Goal: Transaction & Acquisition: Subscribe to service/newsletter

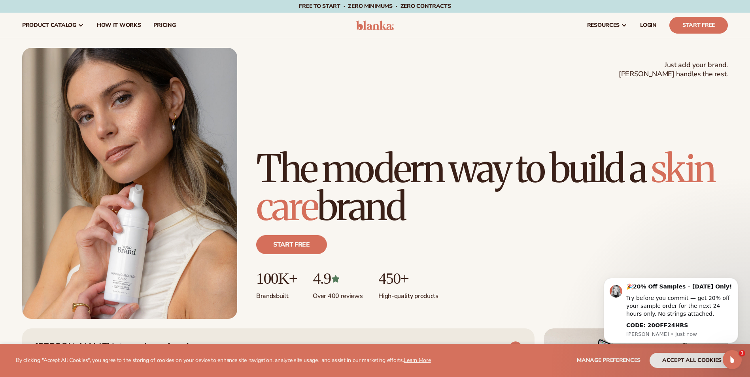
scroll to position [198, 0]
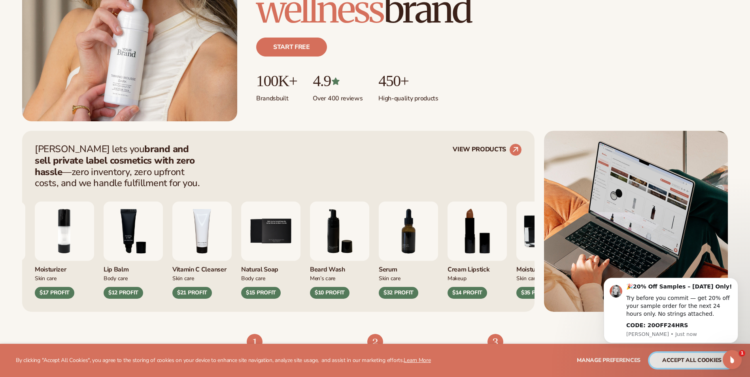
click at [677, 362] on button "accept all cookies" at bounding box center [692, 360] width 85 height 15
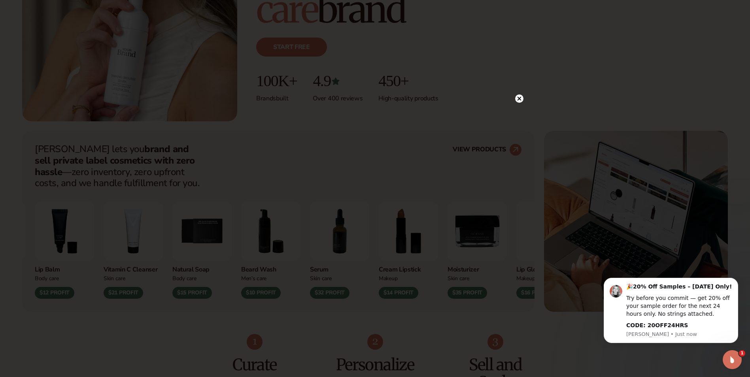
click at [519, 99] on icon at bounding box center [519, 98] width 4 height 4
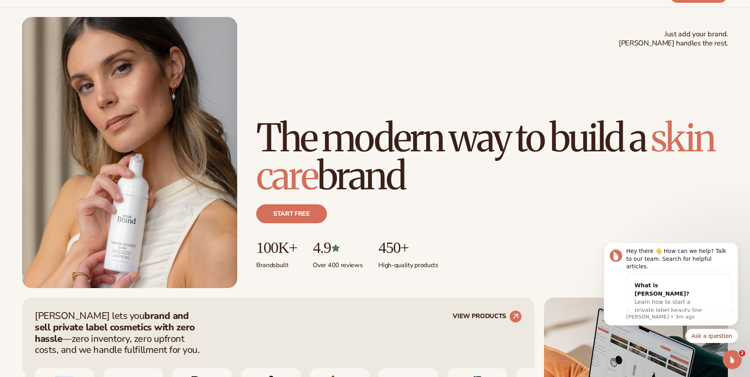
scroll to position [0, 0]
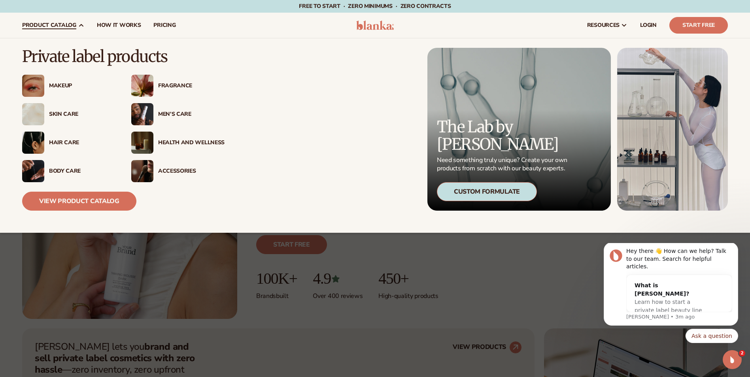
click at [63, 85] on div "Makeup" at bounding box center [82, 86] width 66 height 7
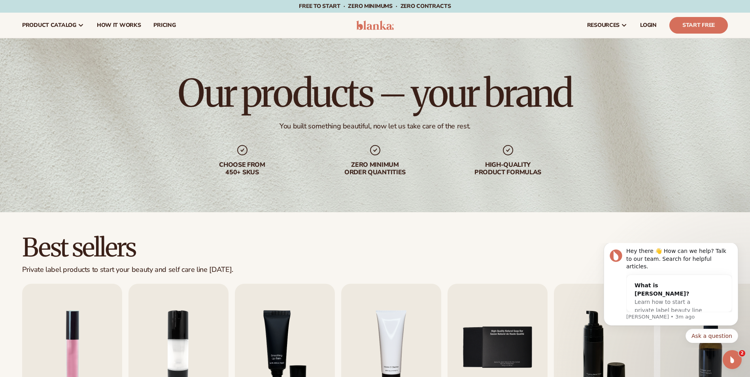
click at [327, 228] on div "Best sellers Private label products to start your beauty and self care line tod…" at bounding box center [375, 356] width 750 height 289
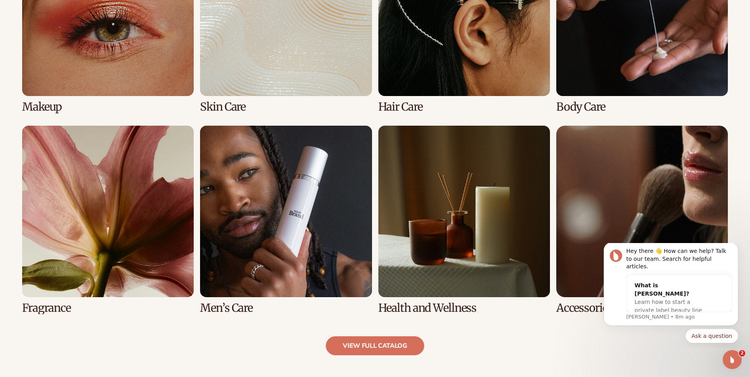
scroll to position [672, 0]
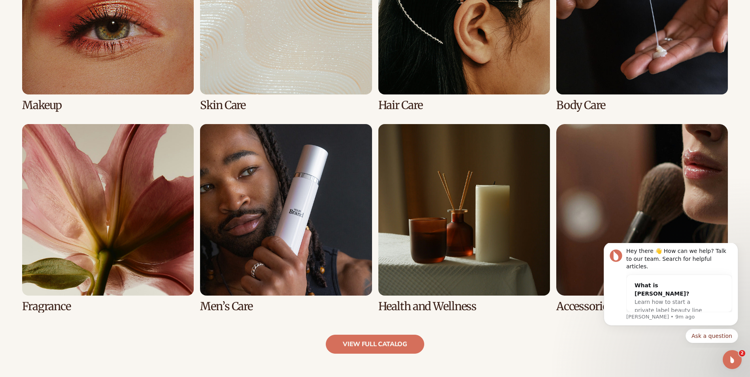
click at [170, 48] on link "1 / 8" at bounding box center [108, 17] width 172 height 189
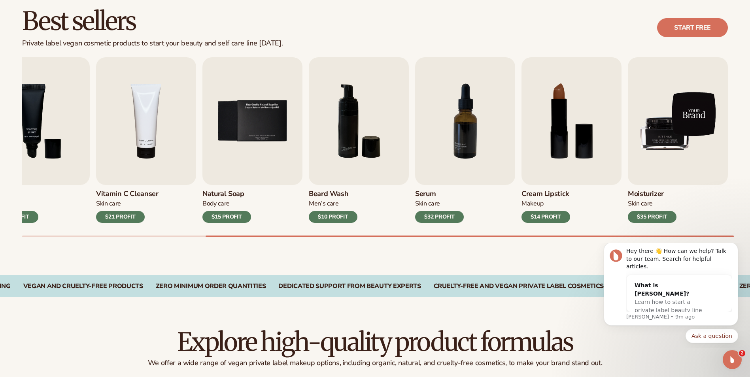
scroll to position [237, 0]
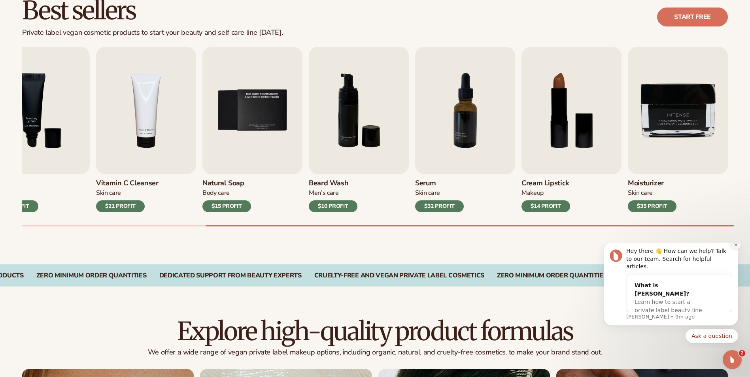
click at [736, 247] on icon "Dismiss notification" at bounding box center [736, 245] width 4 height 4
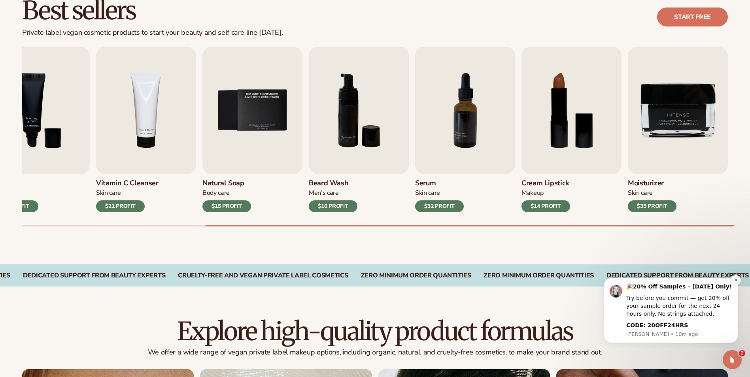
click at [734, 281] on icon "Dismiss notification" at bounding box center [736, 280] width 4 height 4
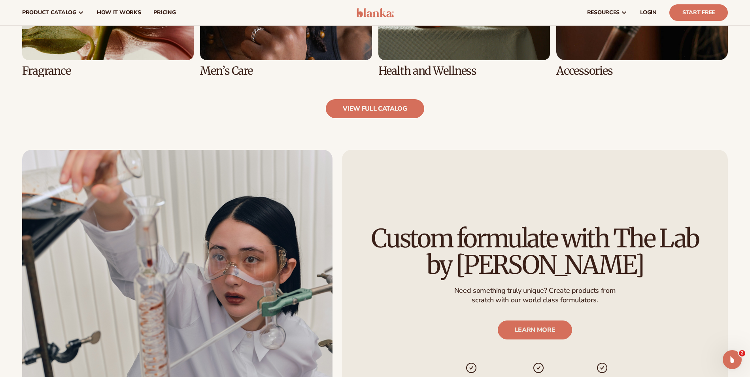
scroll to position [910, 0]
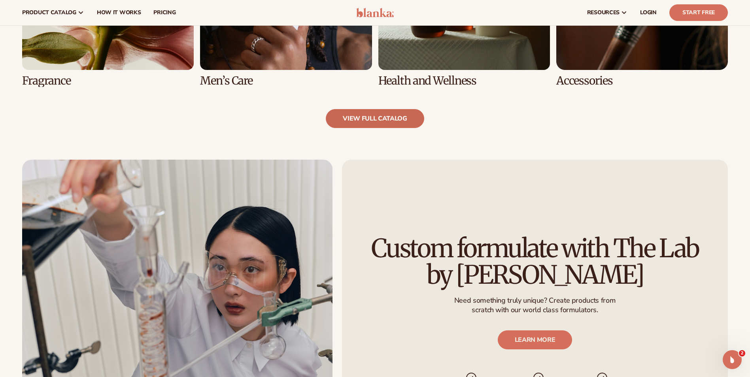
click at [385, 119] on link "view full catalog" at bounding box center [375, 118] width 98 height 19
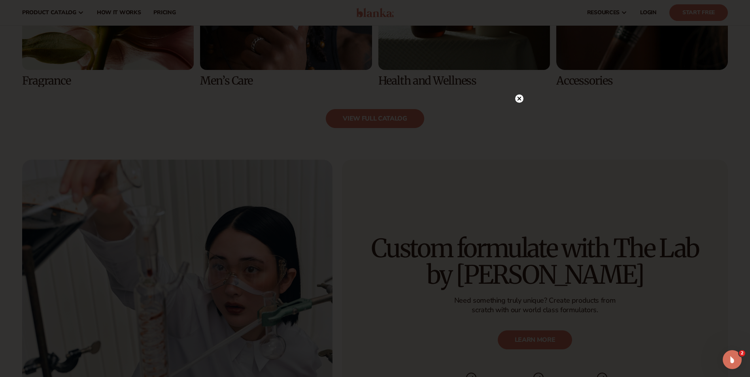
click at [520, 99] on icon at bounding box center [519, 98] width 4 height 4
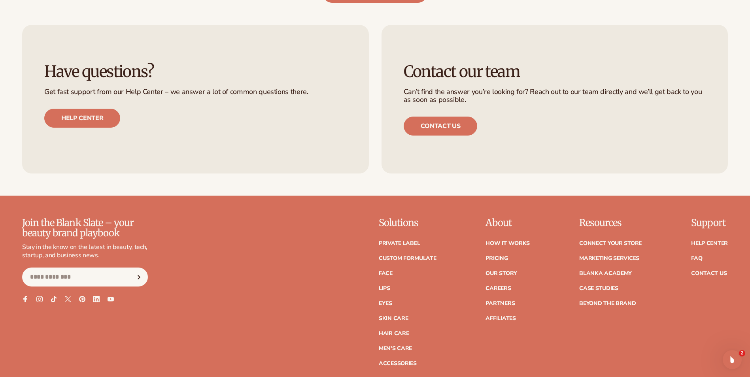
scroll to position [1542, 0]
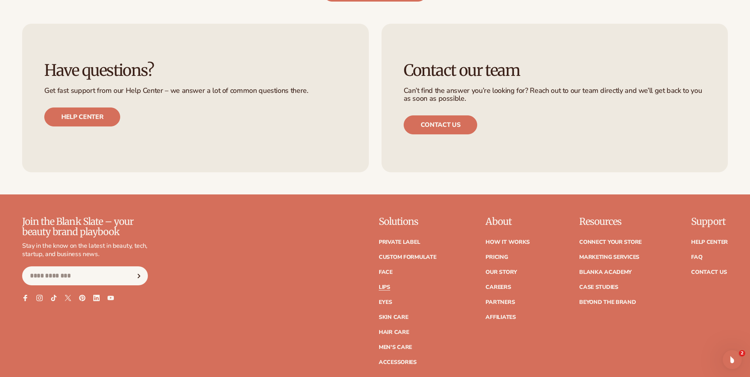
click at [384, 287] on link "Lips" at bounding box center [384, 288] width 11 height 6
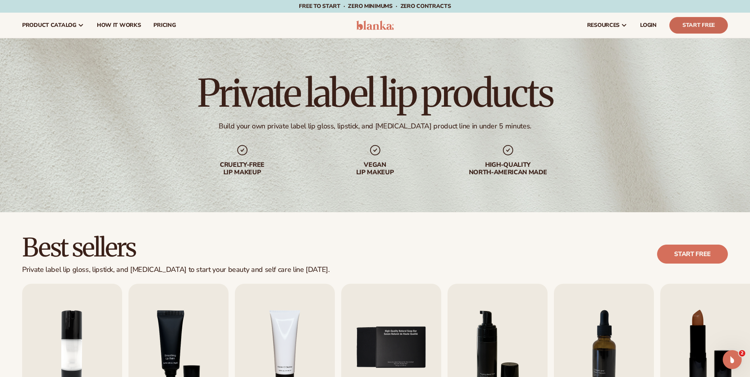
click at [703, 28] on link "Start Free" at bounding box center [698, 25] width 59 height 17
